Goal: Communication & Community: Participate in discussion

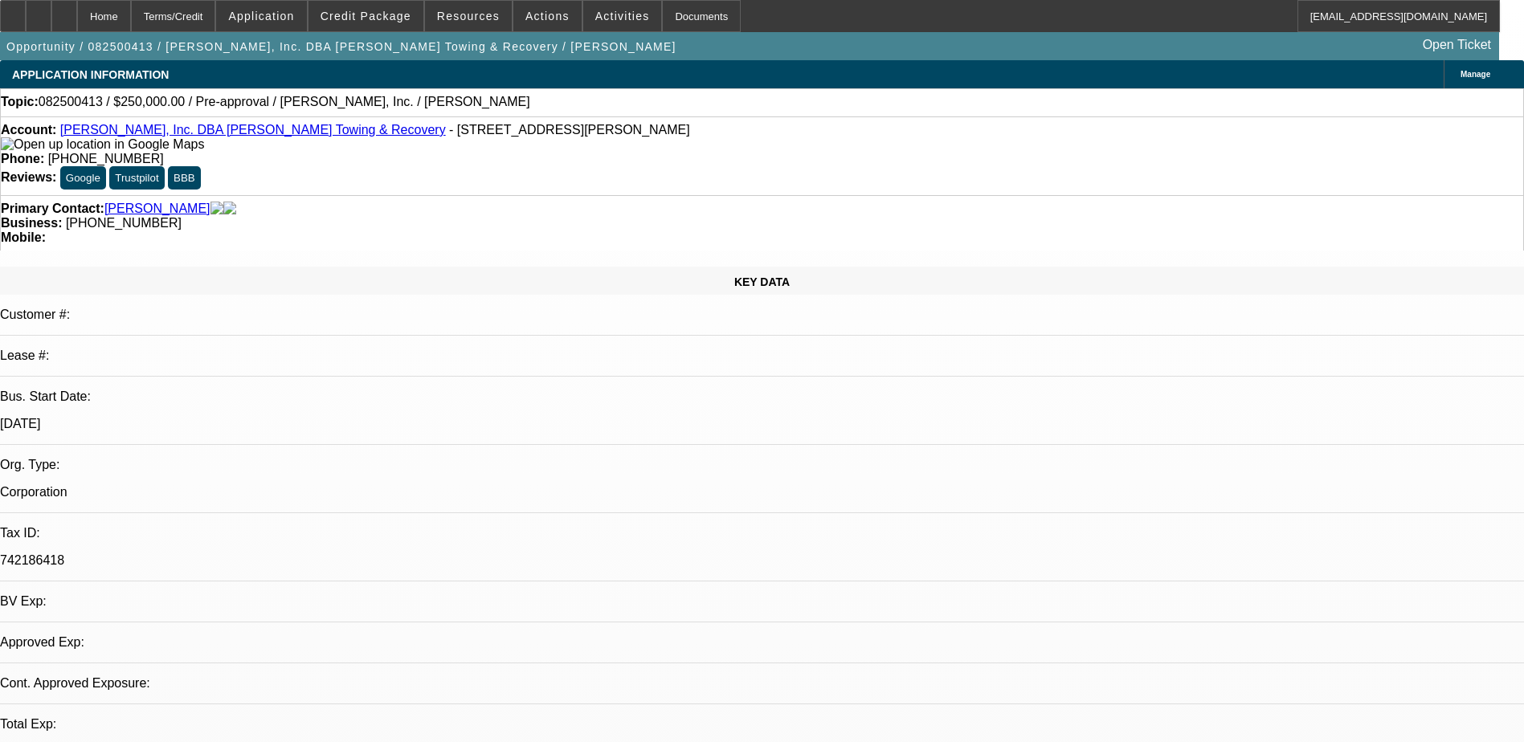
select select "0"
select select "2"
select select "0.1"
select select "4"
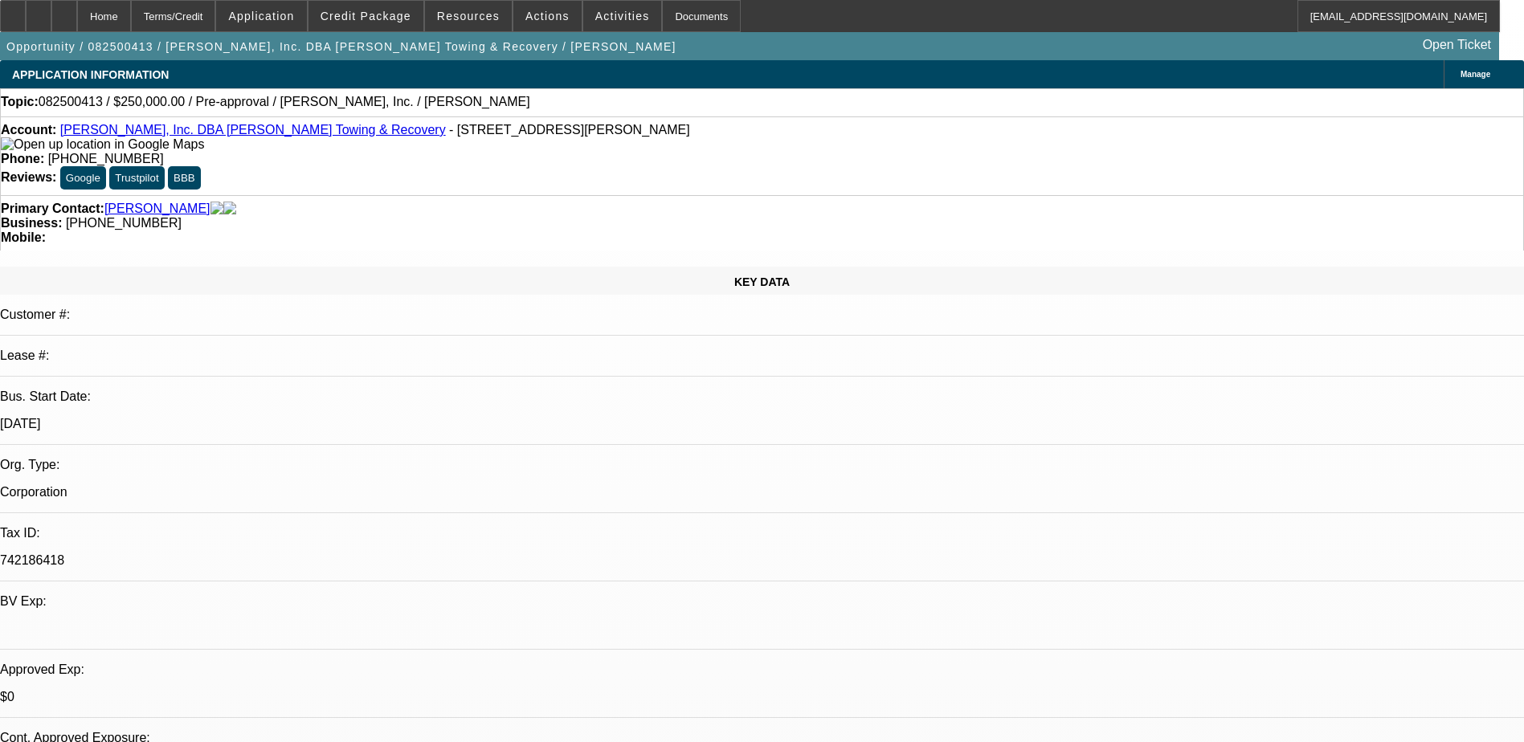
radio input "true"
type textarea "G"
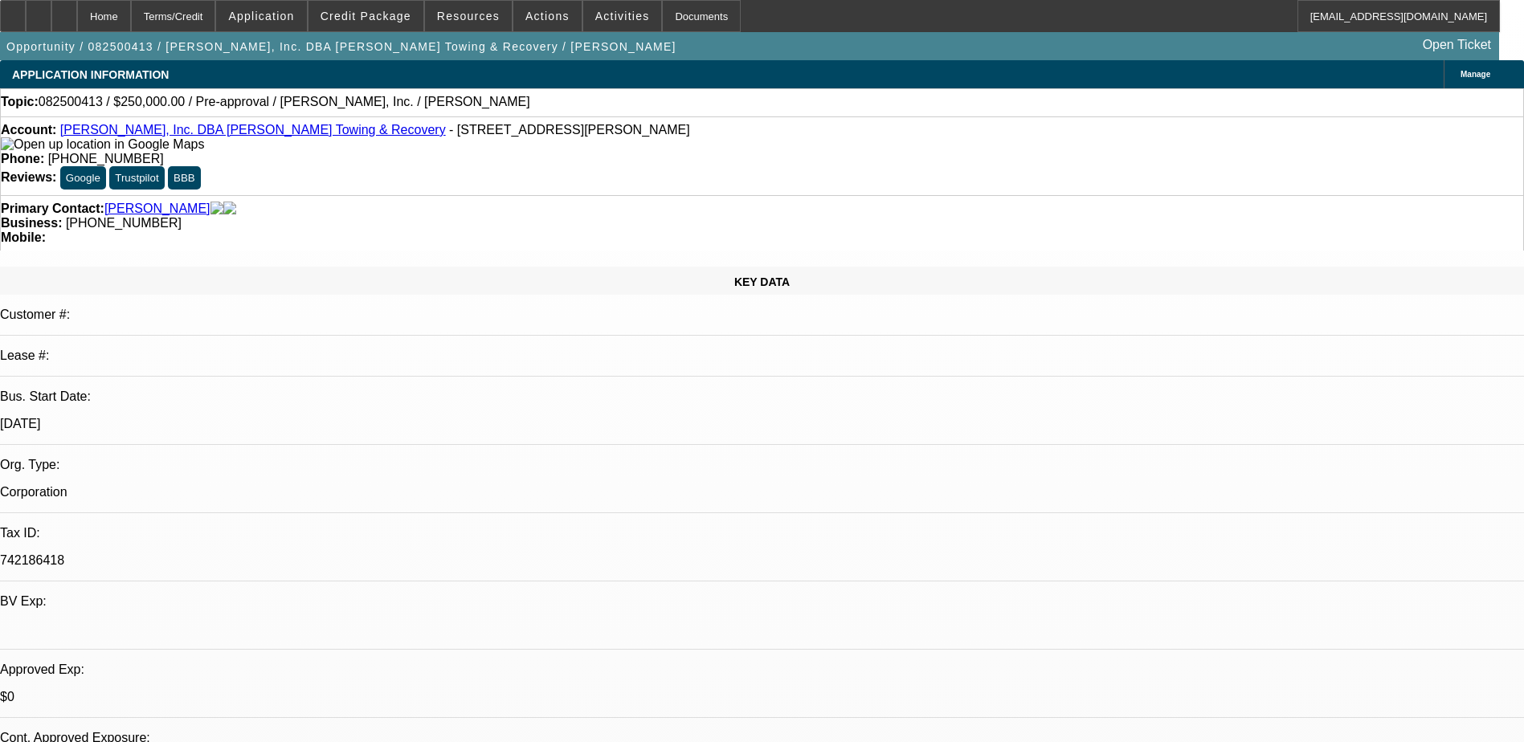
type textarea "G"
type textarea "Called back to talk more/get banks. Was on the job site and too loud to hear, s…"
radio input "true"
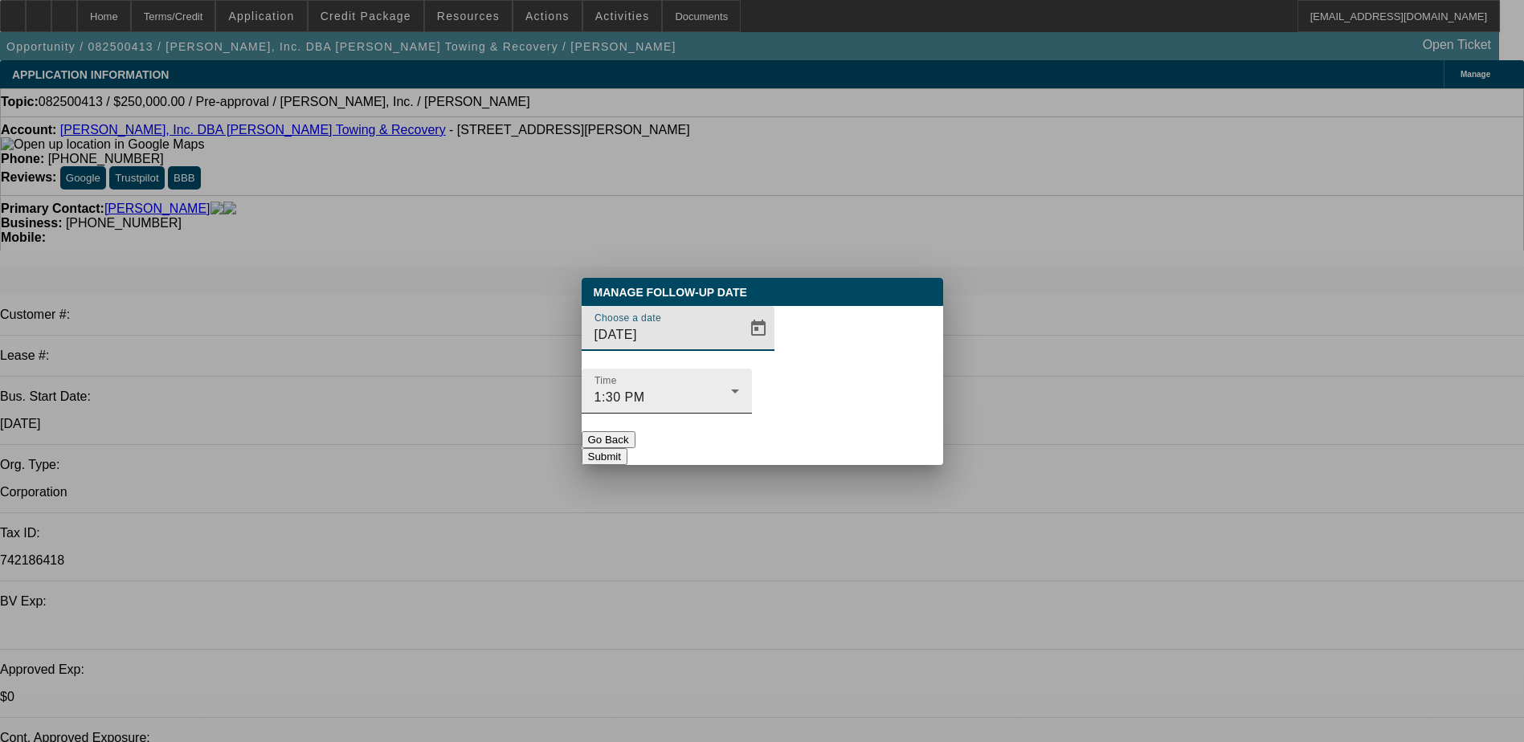
click at [731, 388] on div "1:30 PM" at bounding box center [662, 397] width 137 height 19
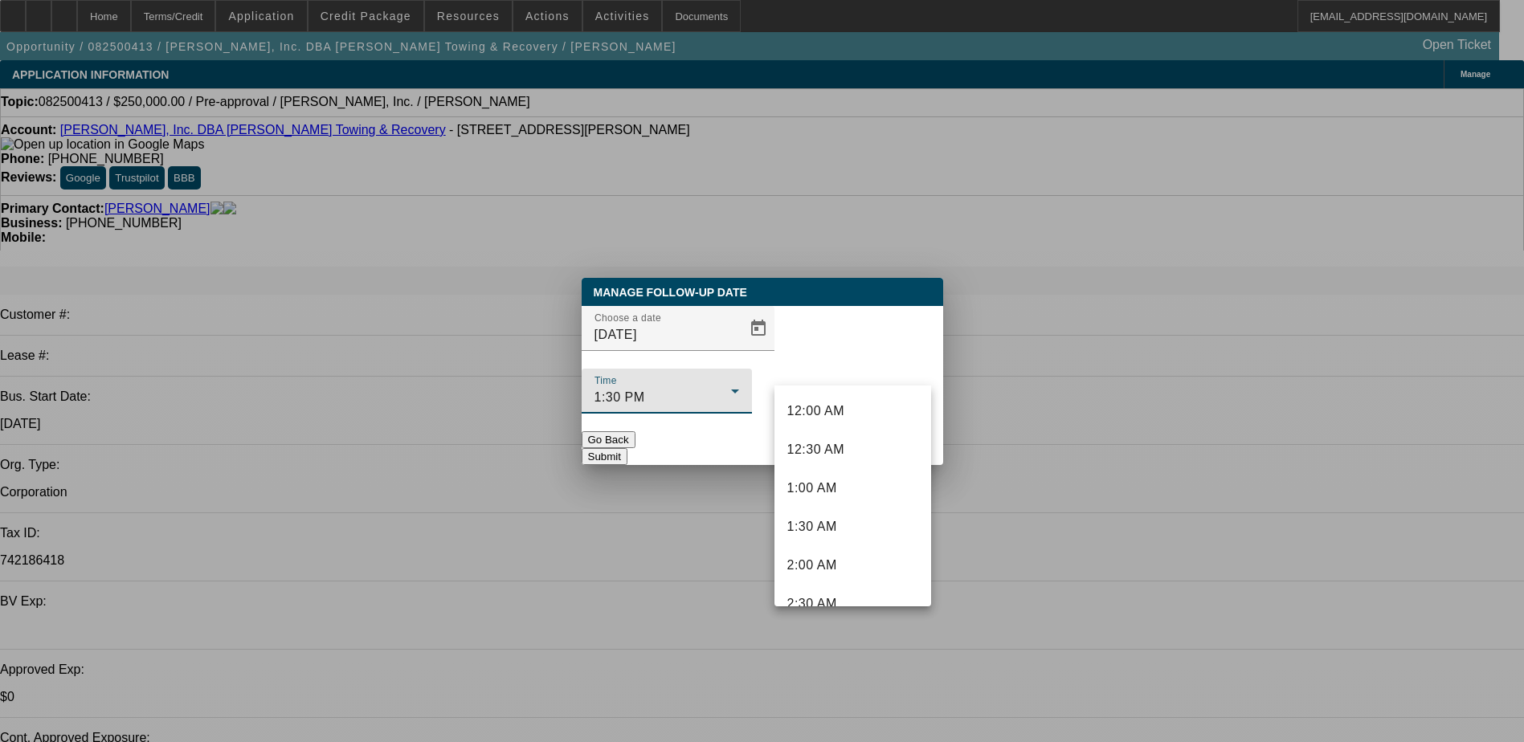
scroll to position [865, 0]
click at [694, 371] on div at bounding box center [762, 371] width 1524 height 742
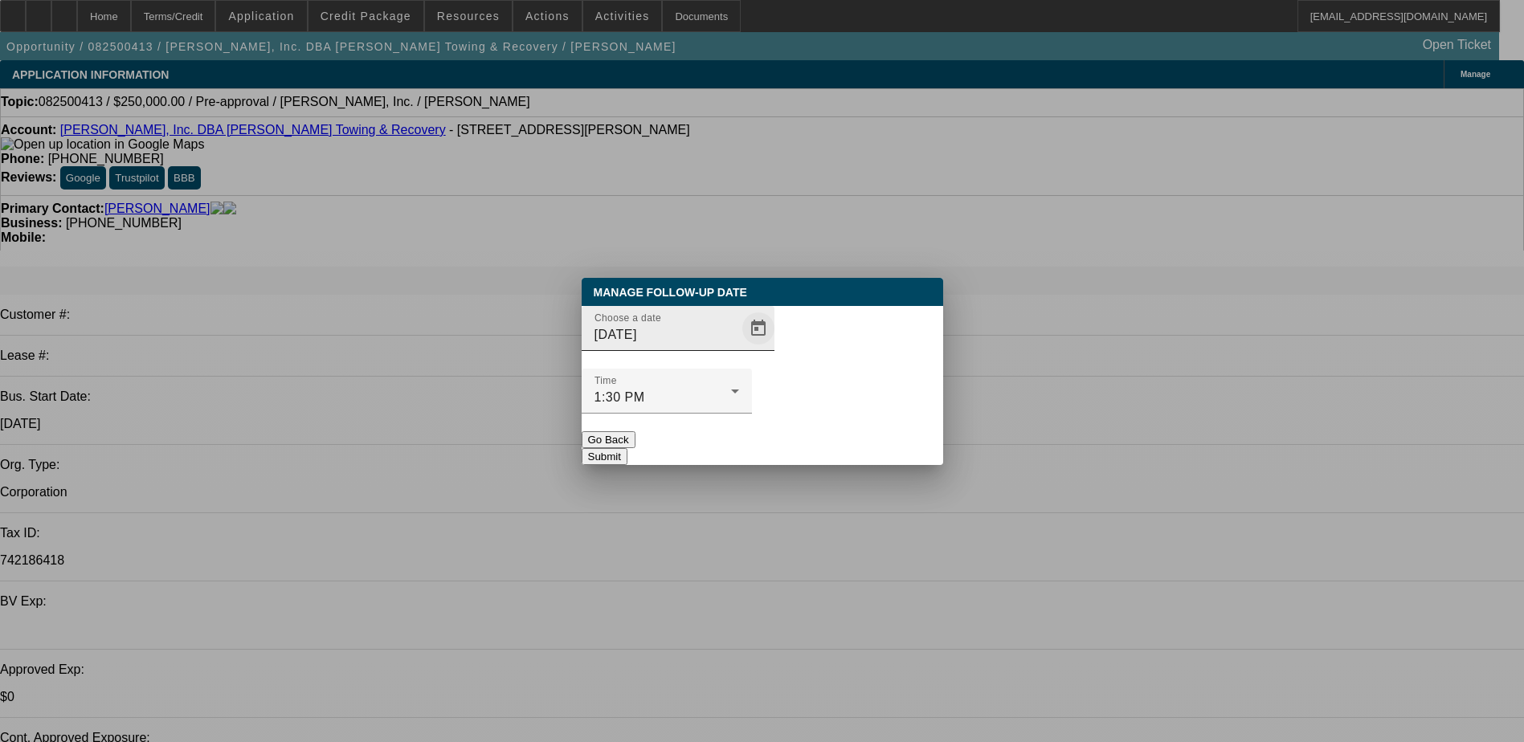
click at [739, 348] on span "Open calendar" at bounding box center [758, 328] width 39 height 39
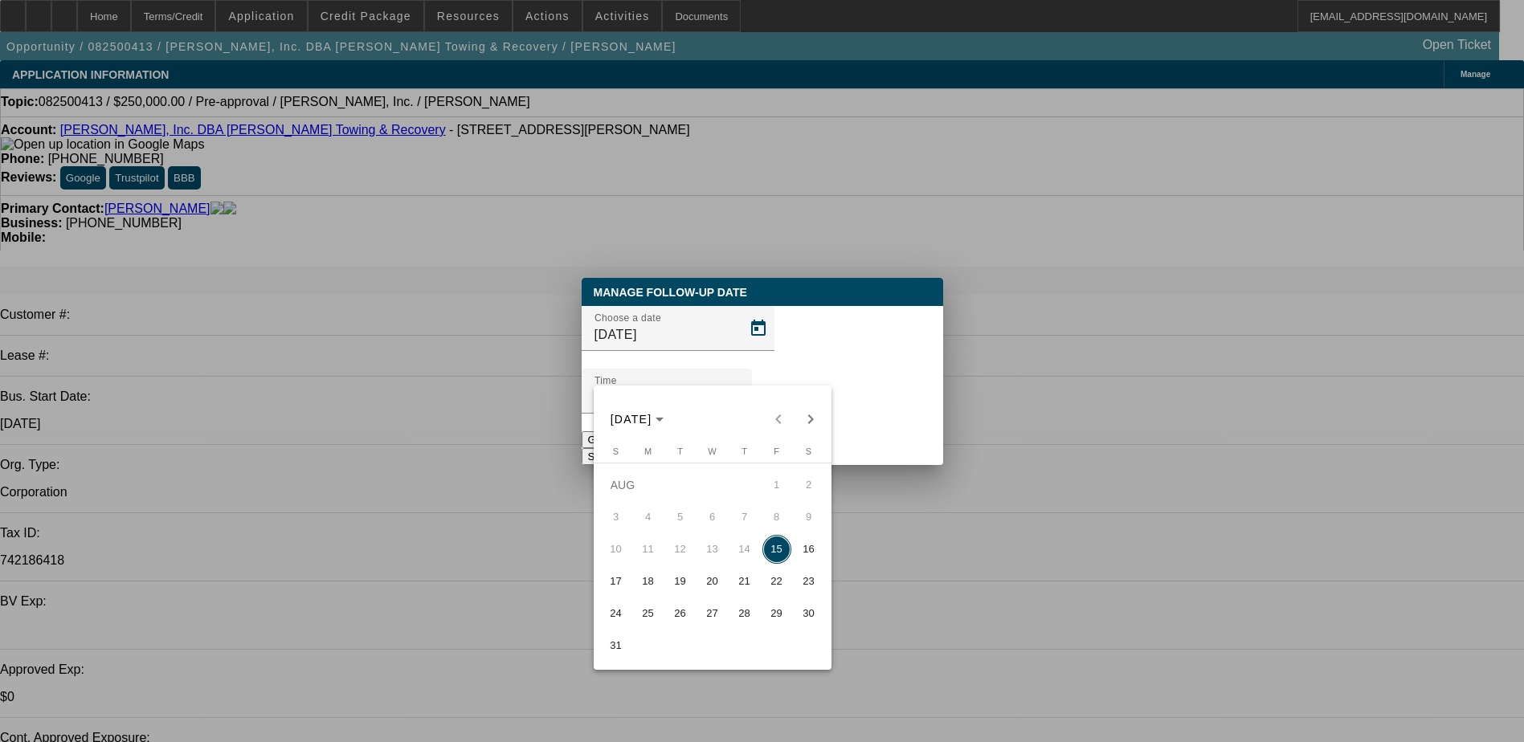
click at [658, 585] on span "18" at bounding box center [648, 581] width 29 height 29
type input "8/18/2025"
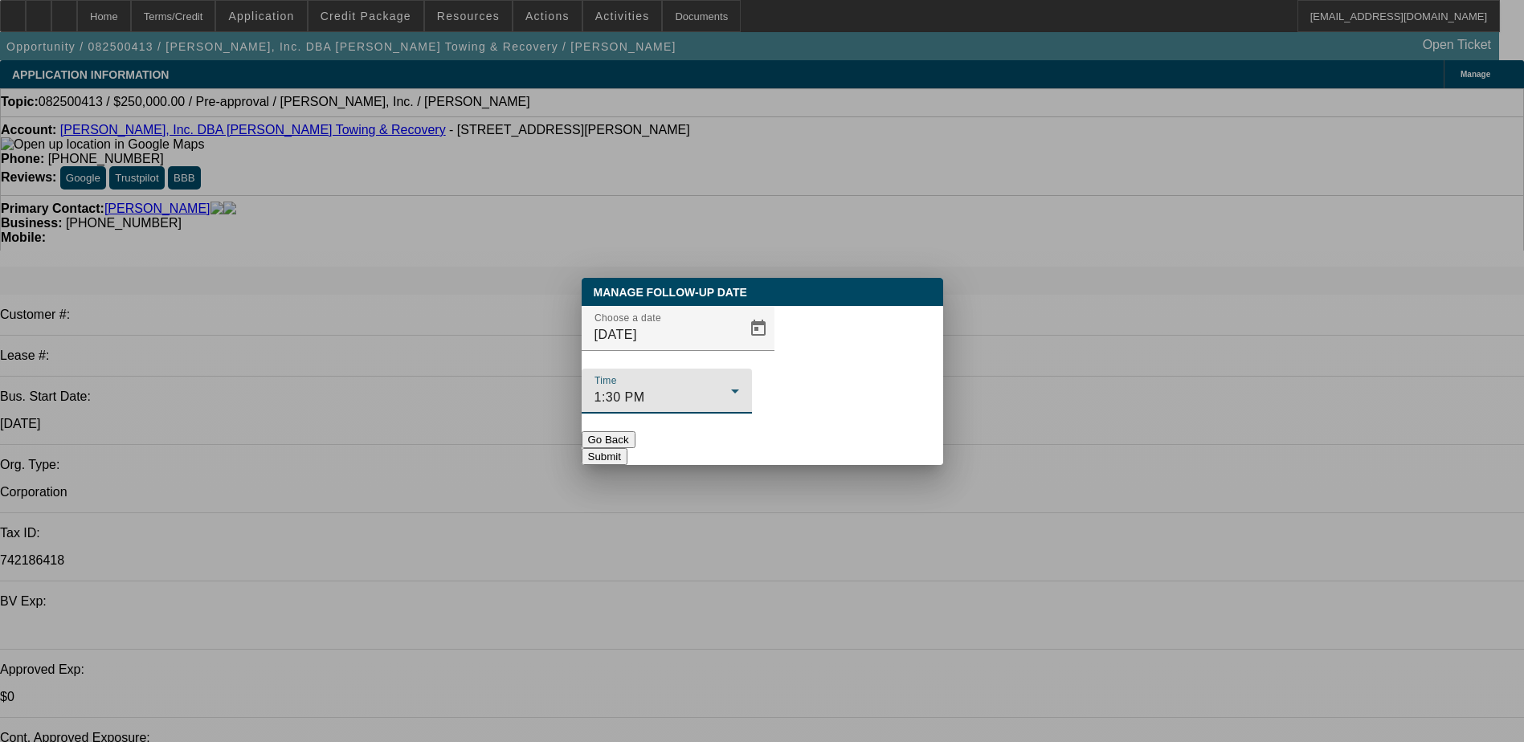
click at [731, 388] on div "1:30 PM" at bounding box center [662, 397] width 137 height 19
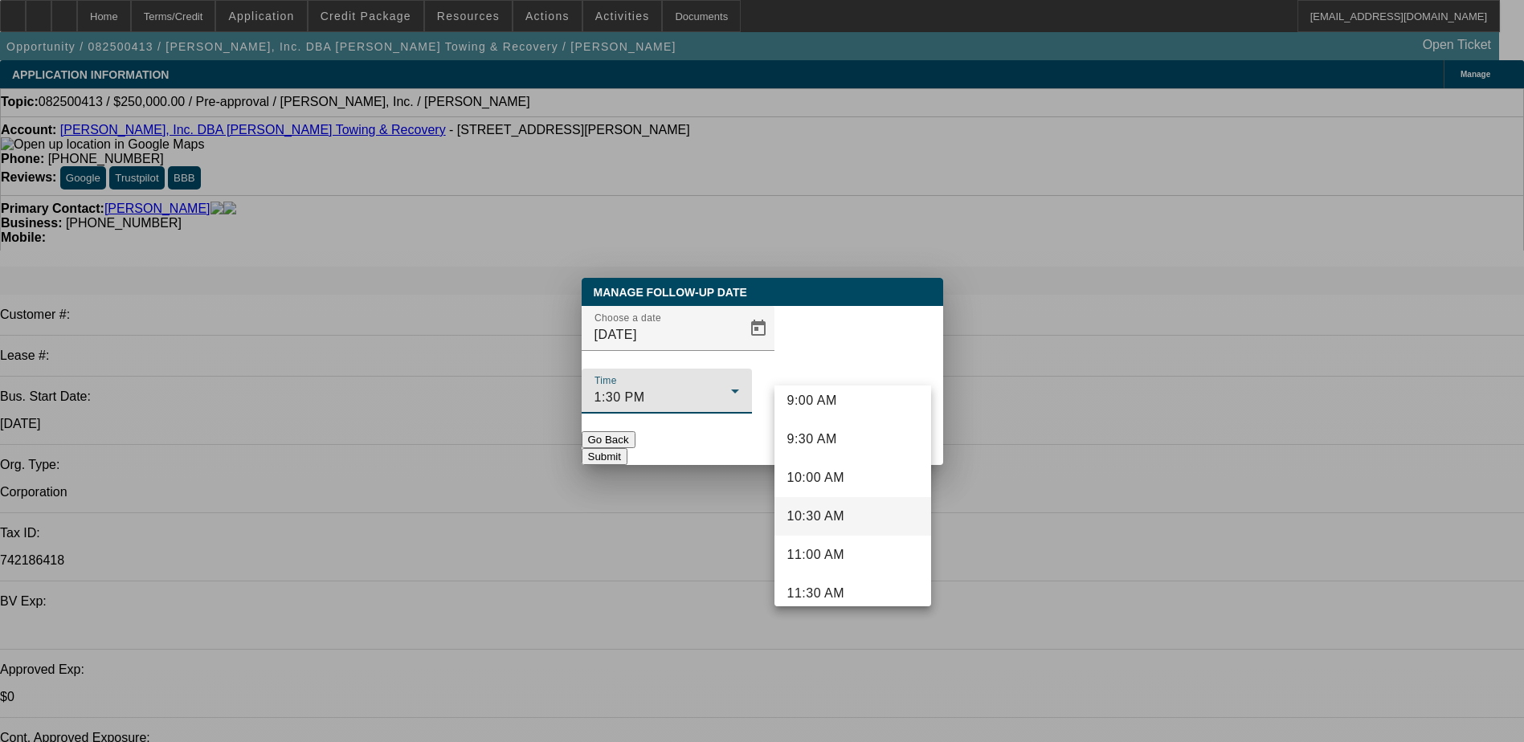
scroll to position [624, 0]
click at [857, 453] on mat-option "8:30 AM" at bounding box center [852, 442] width 157 height 39
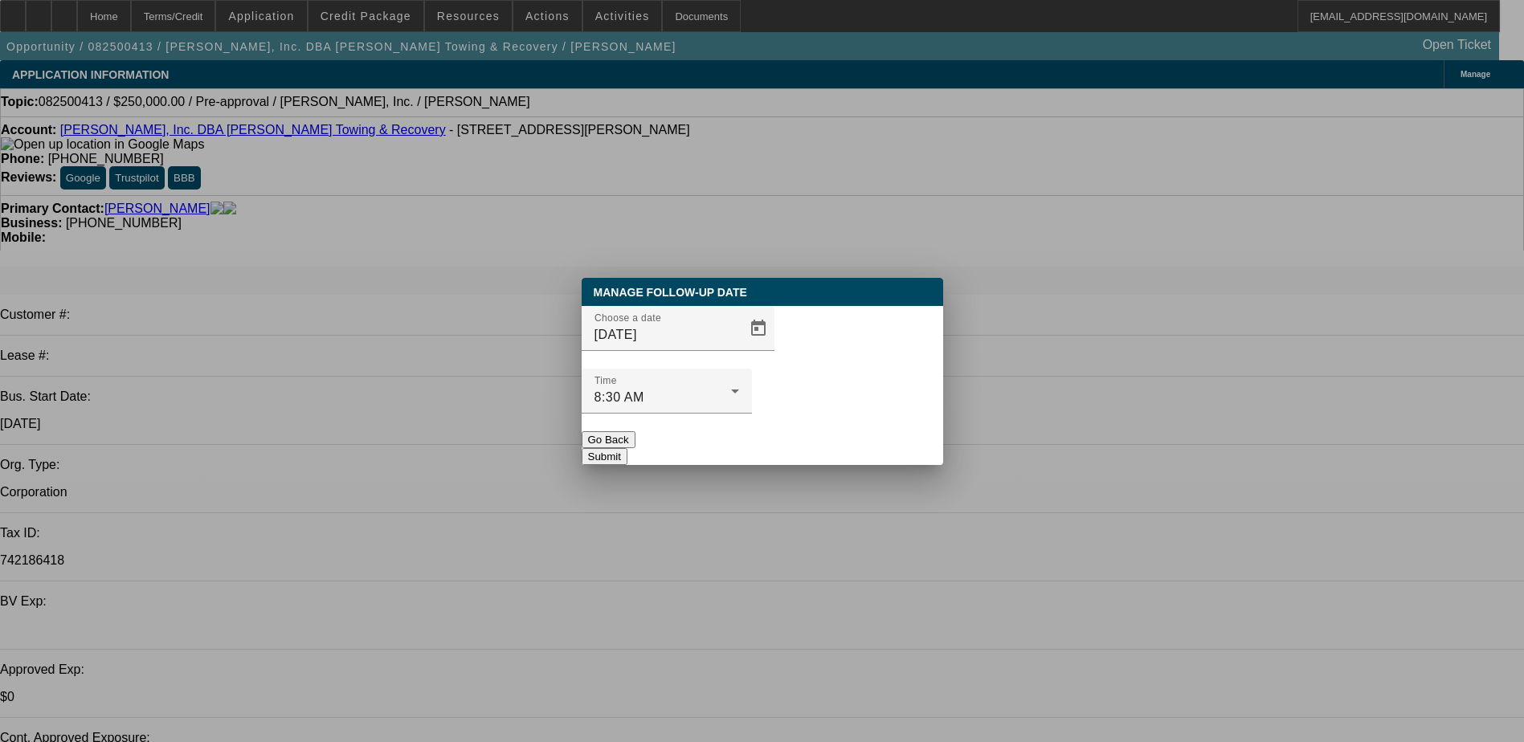
click at [627, 448] on button "Submit" at bounding box center [604, 456] width 46 height 17
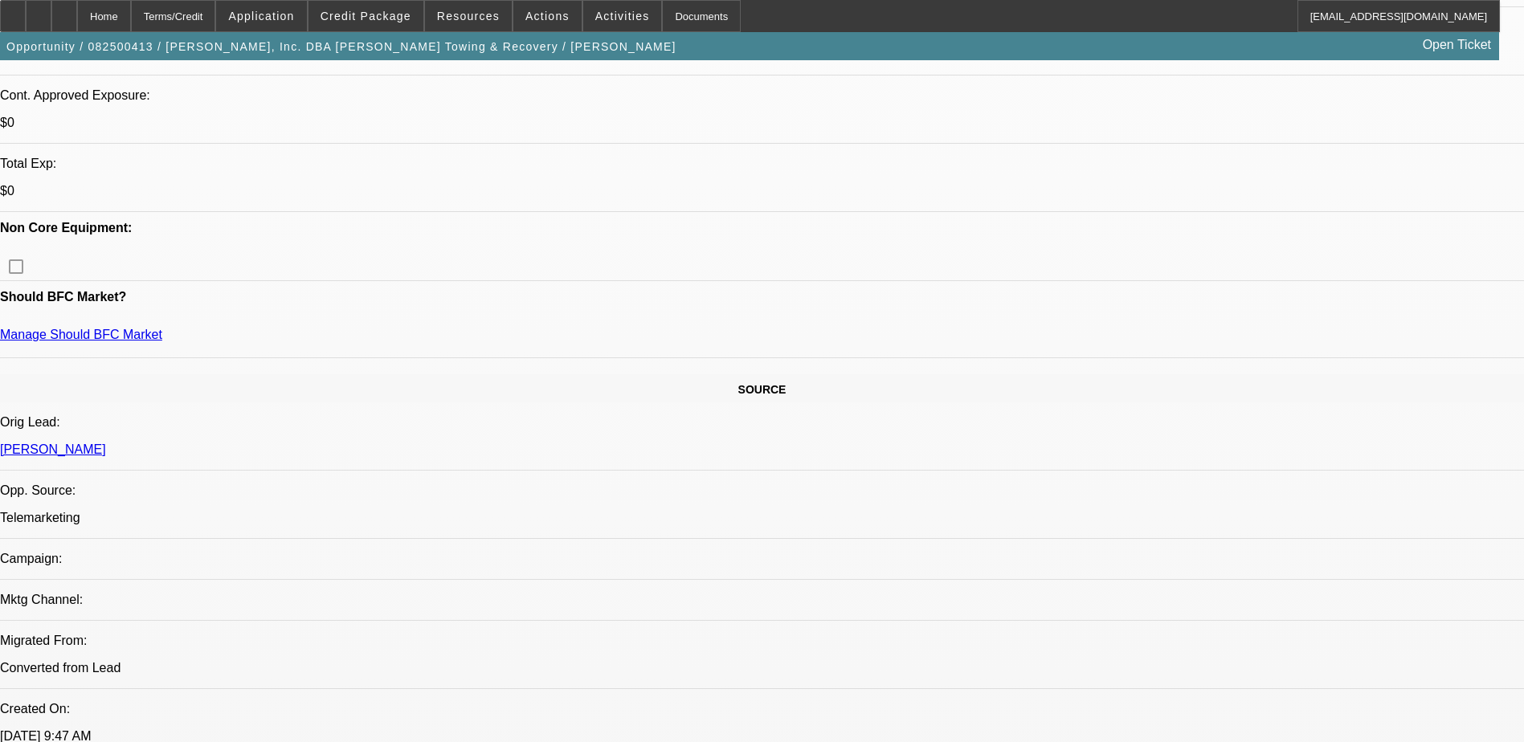
scroll to position [0, 0]
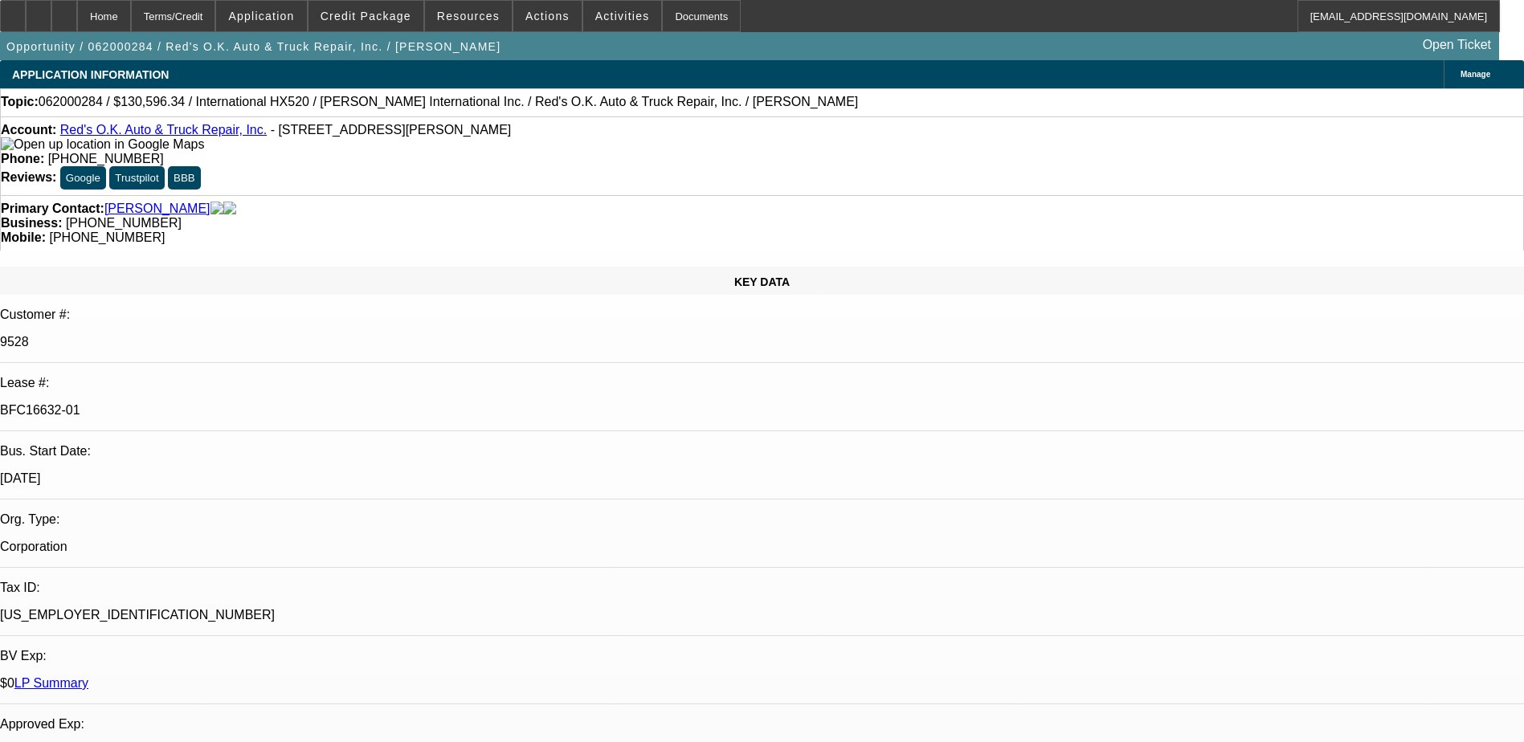
select select "0"
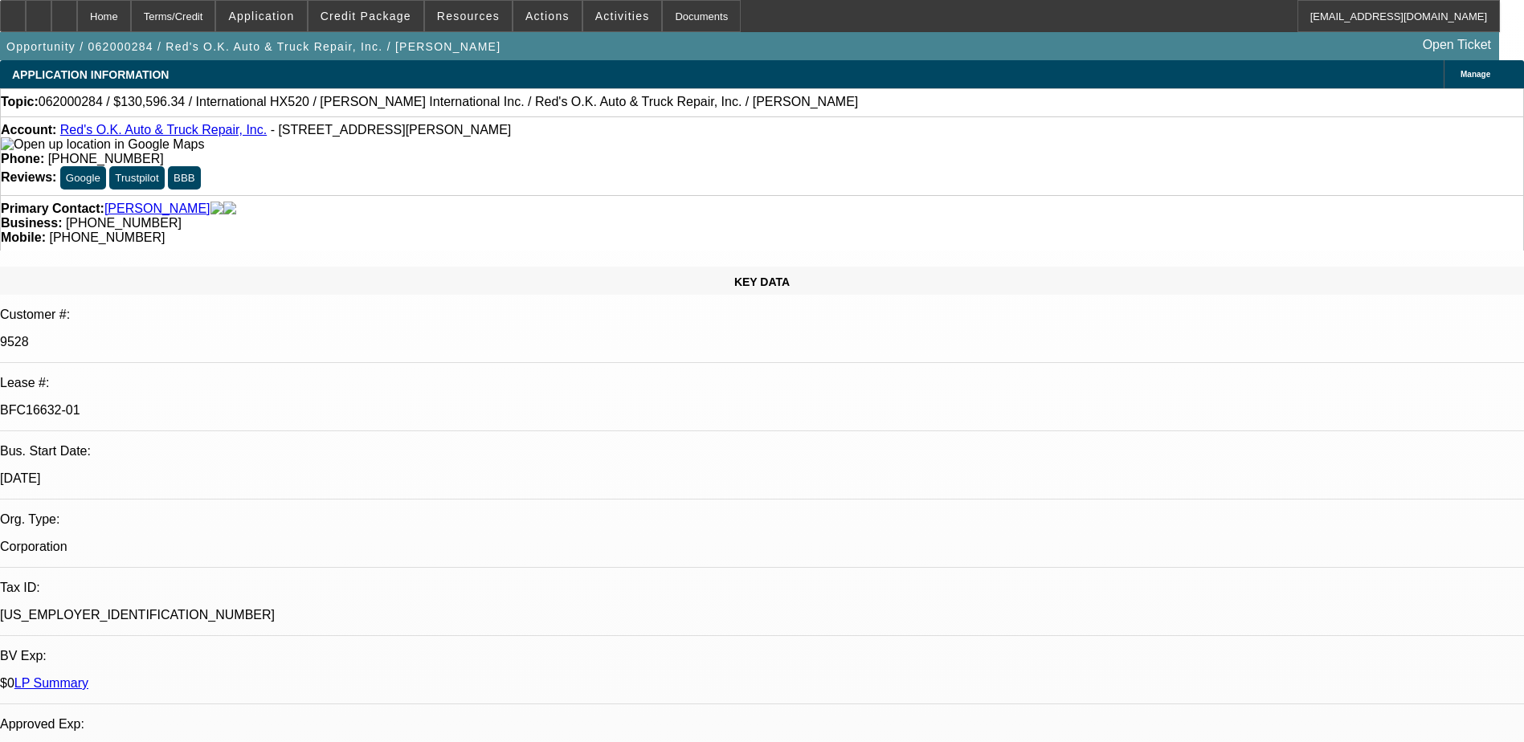
select select "0"
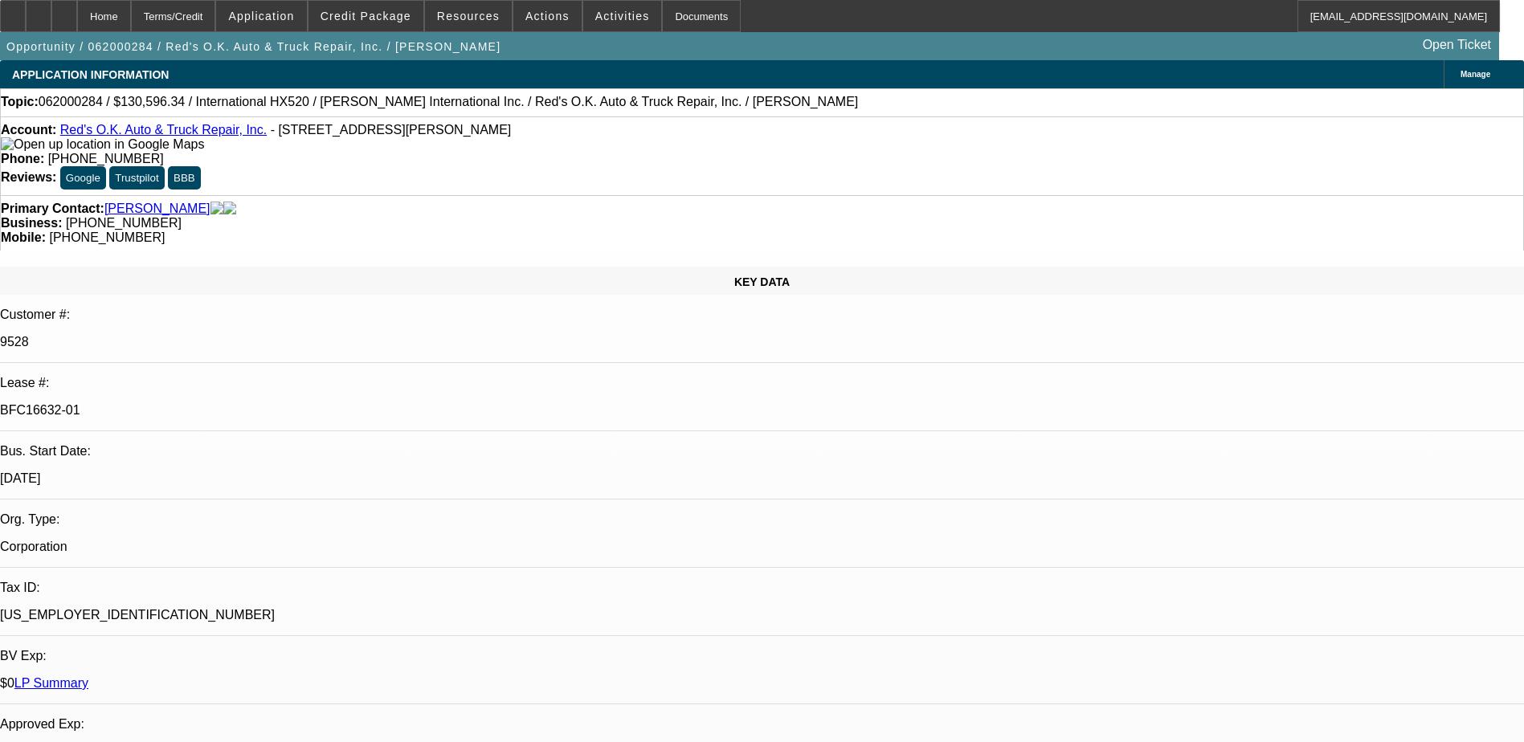
select select "0"
select select "1"
select select "6"
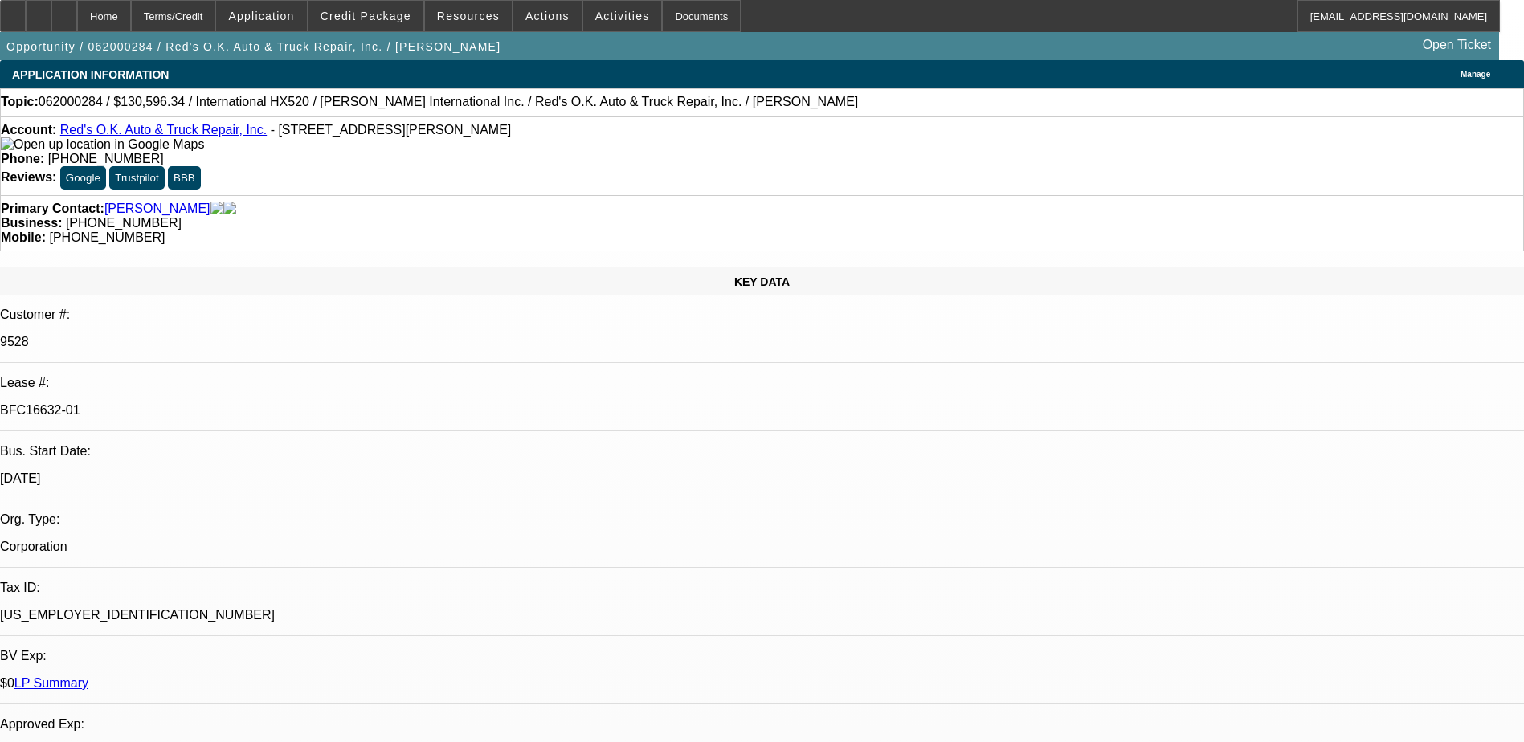
select select "1"
select select "6"
select select "1"
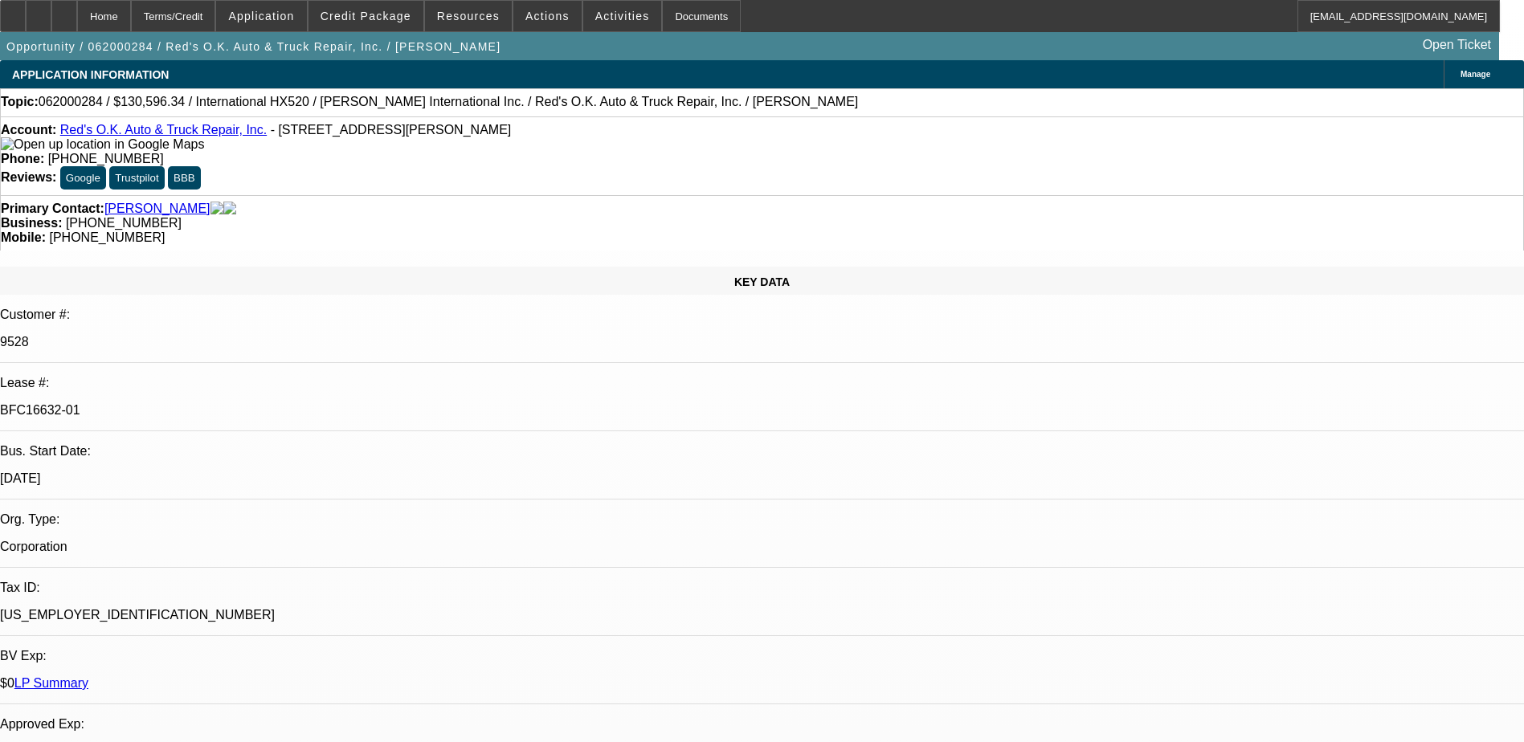
select select "6"
select select "1"
select select "6"
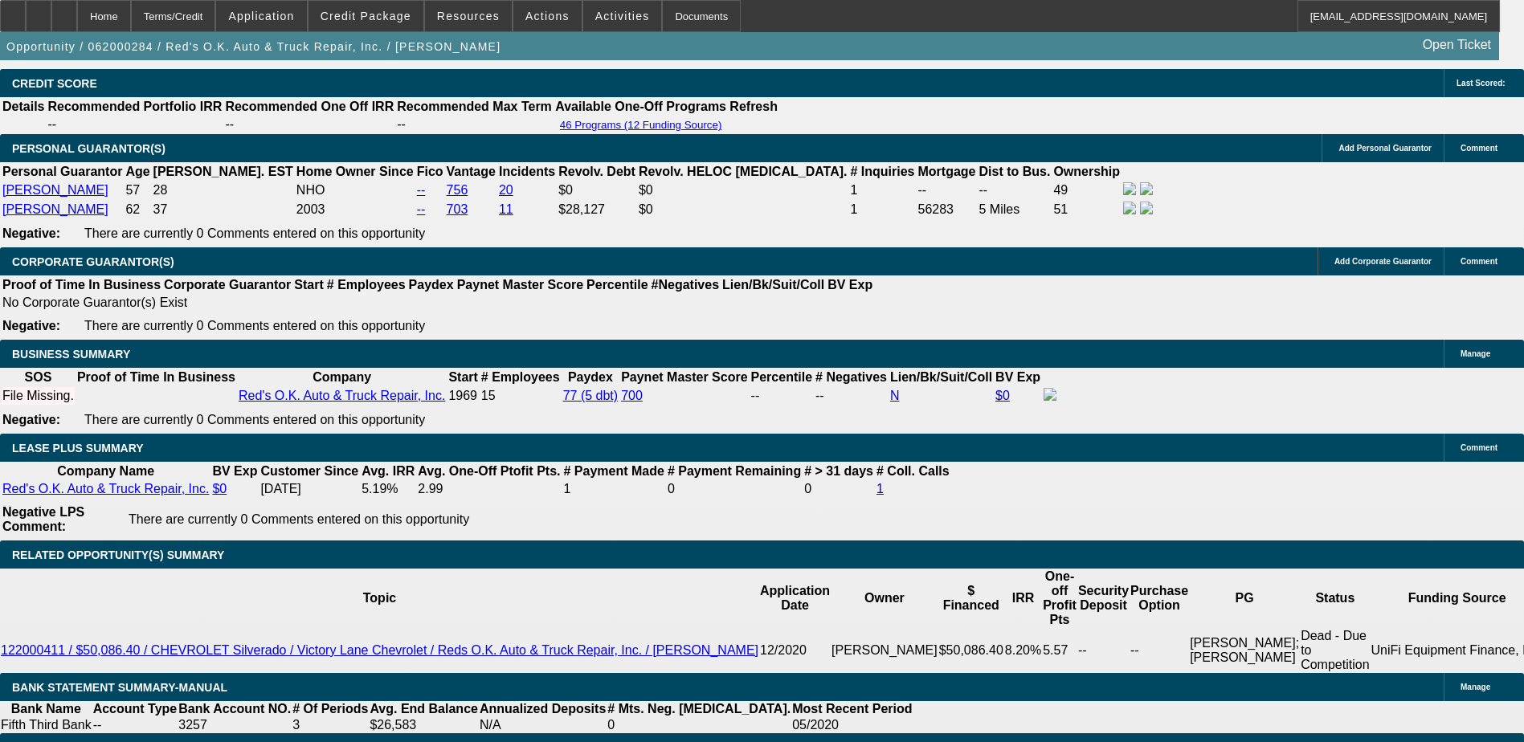
scroll to position [3043, 0]
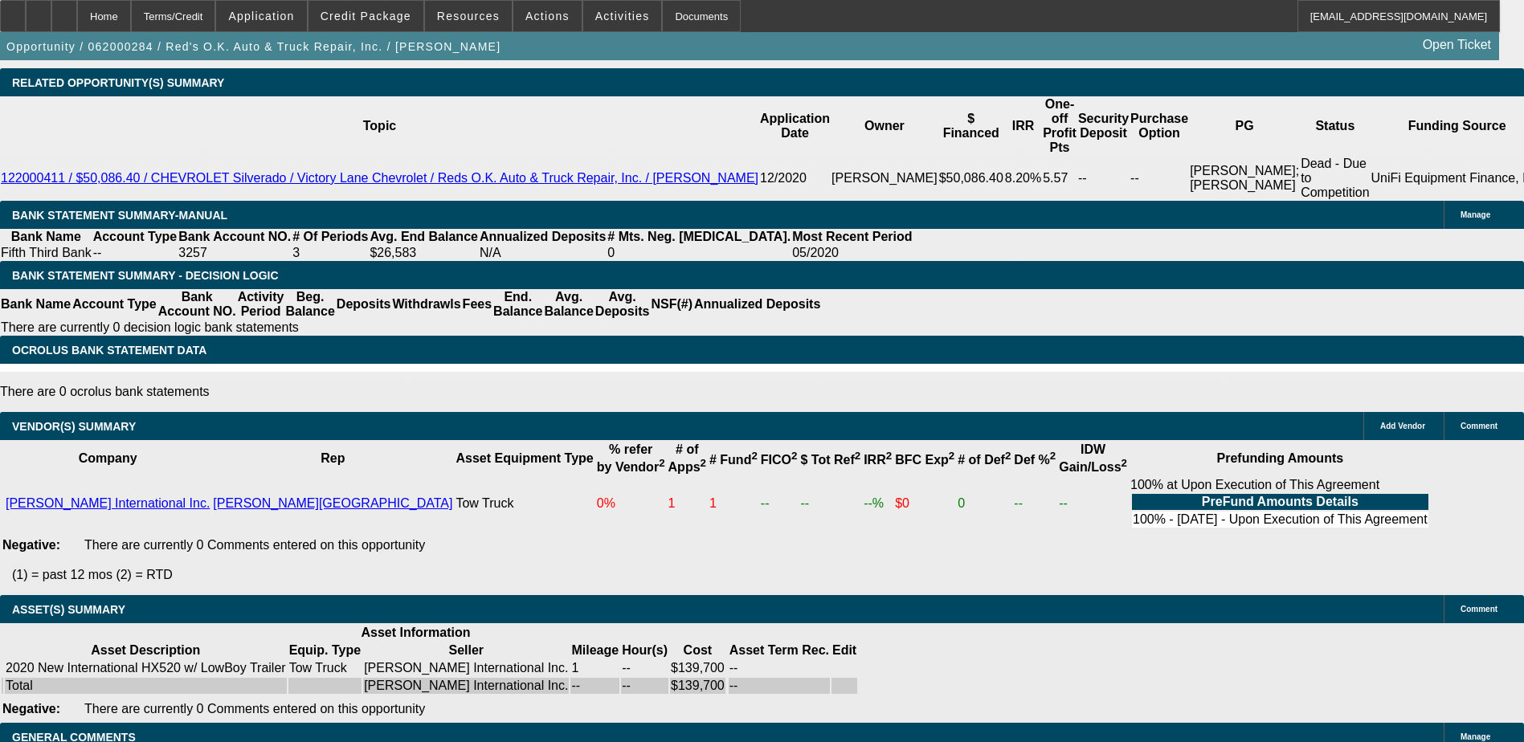
drag, startPoint x: 1144, startPoint y: 575, endPoint x: 1333, endPoint y: 585, distance: 189.0
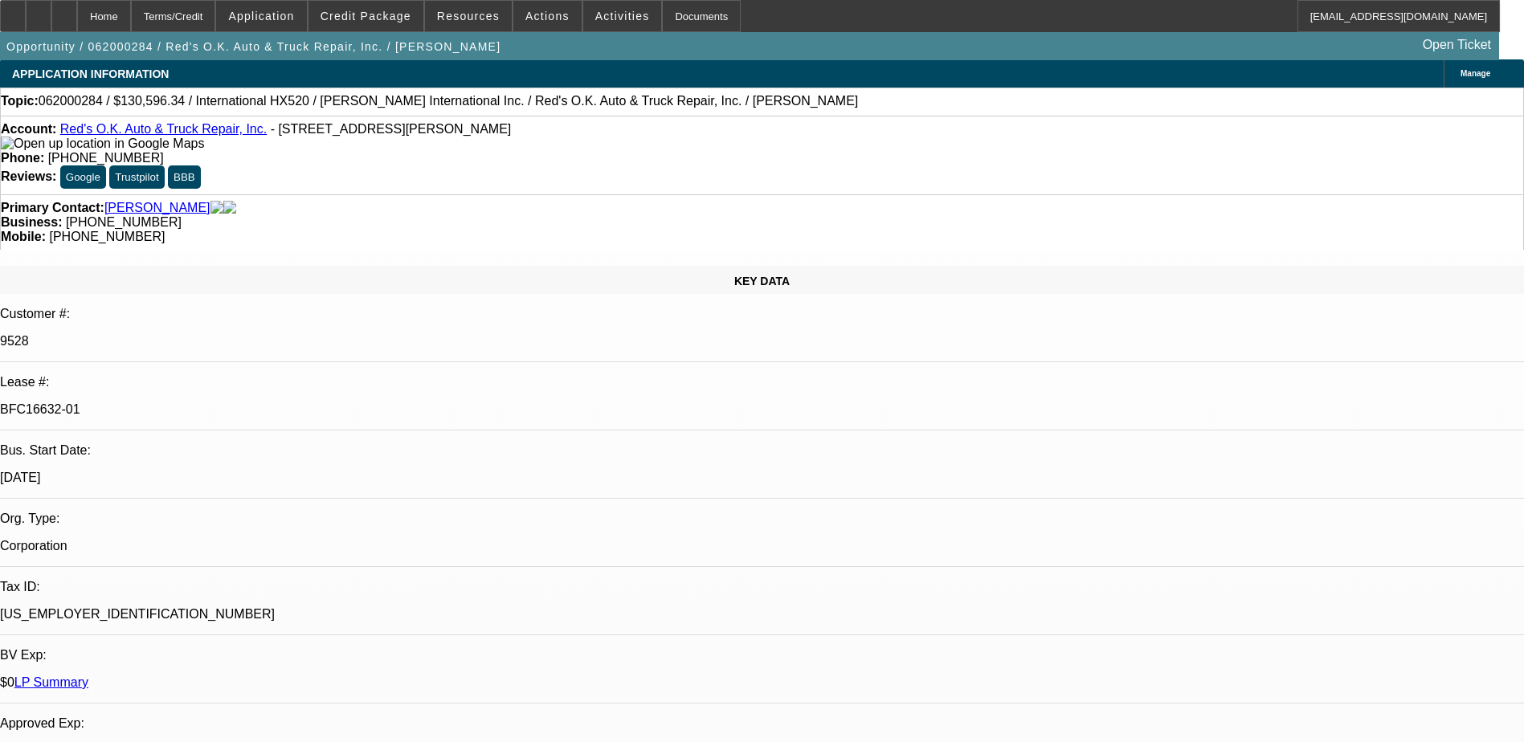
scroll to position [0, 0]
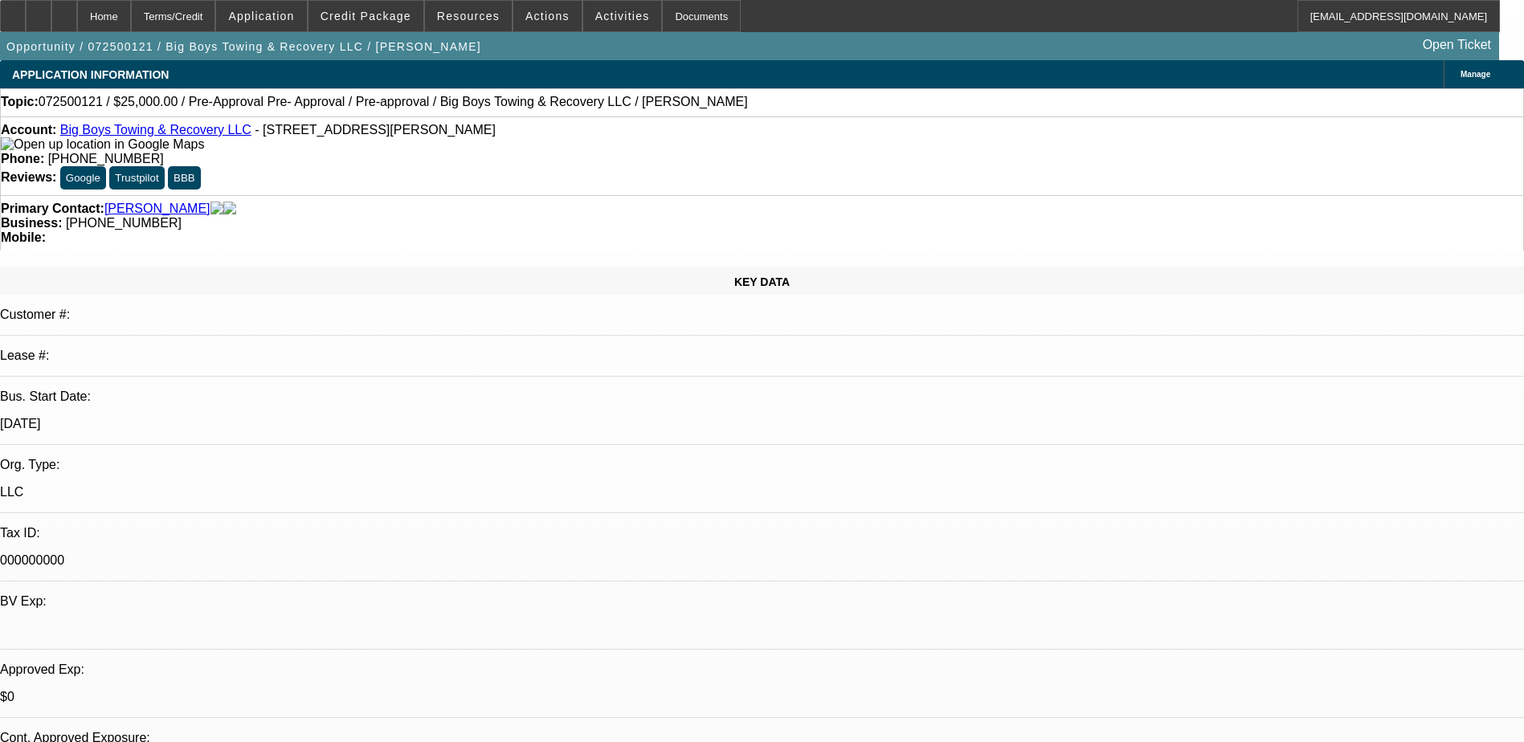
select select "0"
select select "2"
select select "0.1"
select select "4"
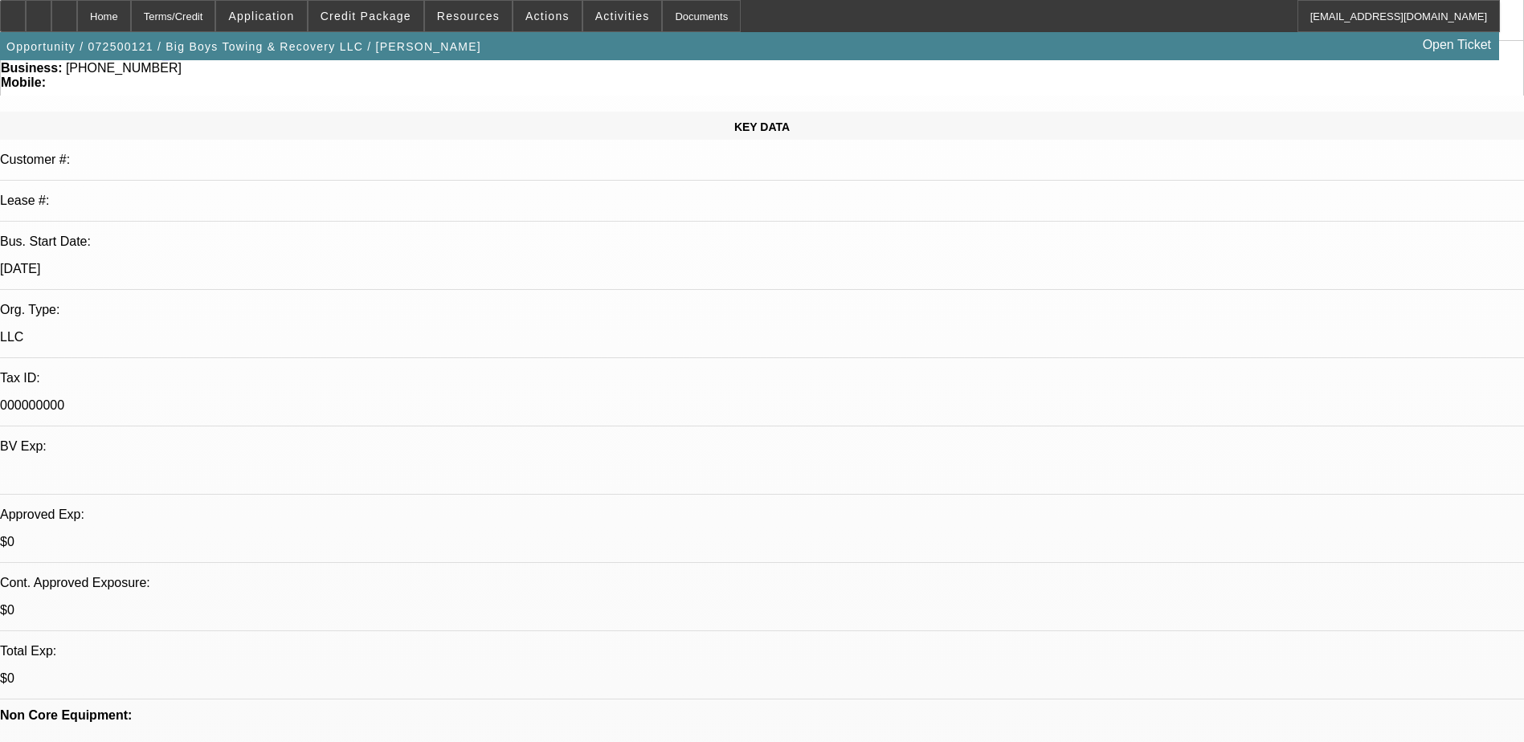
scroll to position [482, 0]
